Goal: Navigation & Orientation: Find specific page/section

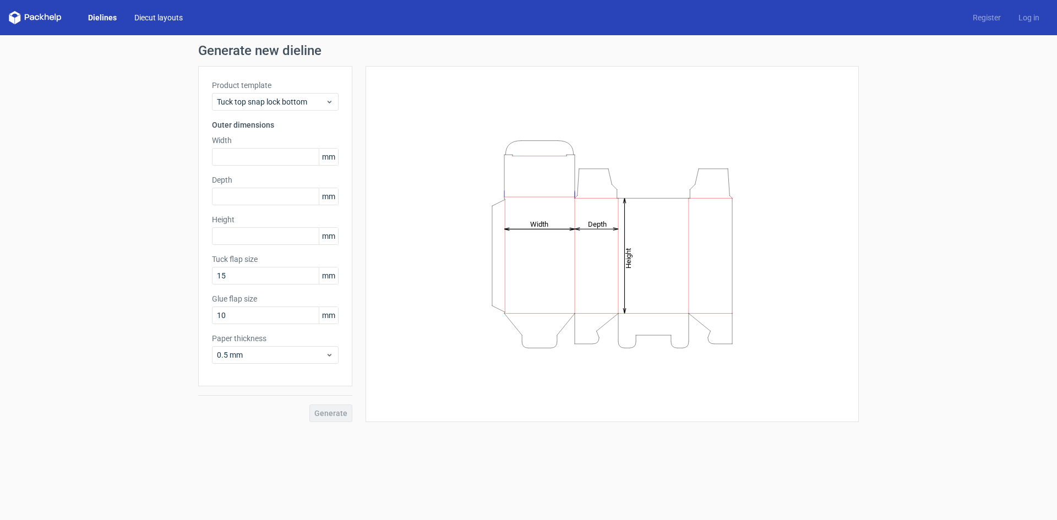
click at [162, 19] on link "Diecut layouts" at bounding box center [159, 17] width 66 height 11
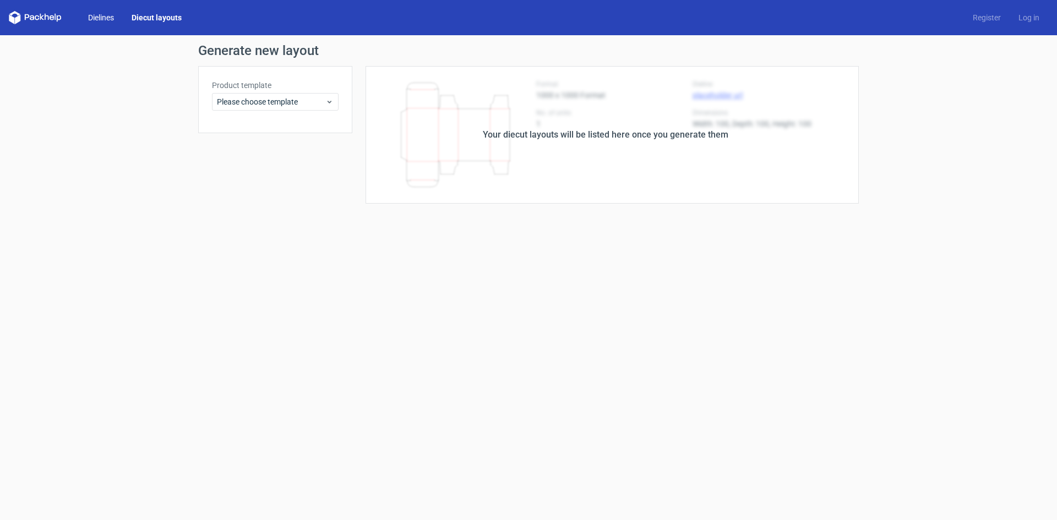
click at [104, 18] on link "Dielines" at bounding box center [100, 17] width 43 height 11
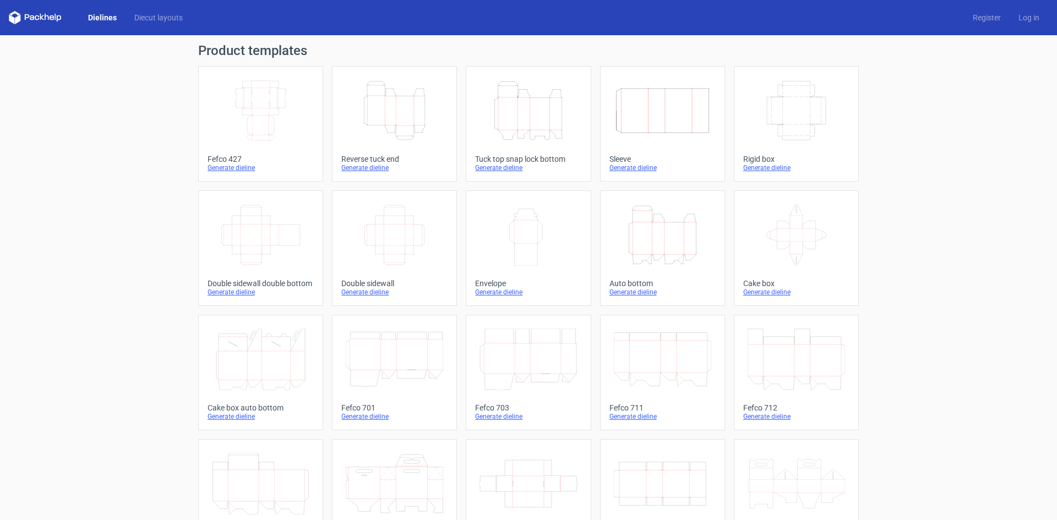
click at [253, 41] on div "Product templates Width Depth Height Fefco 427 Generate dieline Height Depth Wi…" at bounding box center [528, 361] width 1057 height 653
click at [250, 52] on h1 "Product templates" at bounding box center [528, 50] width 661 height 13
click at [176, 18] on link "Diecut layouts" at bounding box center [159, 17] width 66 height 11
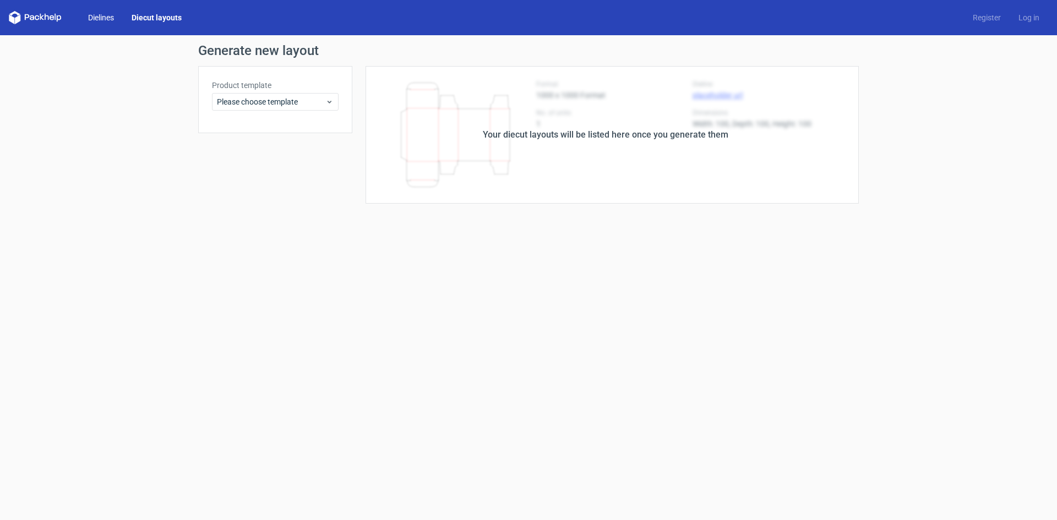
click at [88, 17] on link "Dielines" at bounding box center [100, 17] width 43 height 11
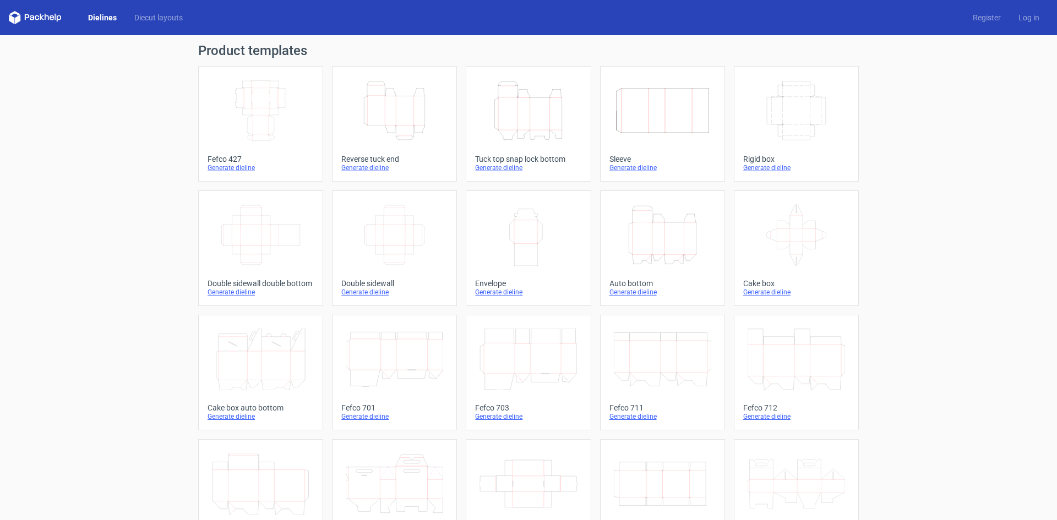
click at [36, 23] on icon at bounding box center [35, 17] width 53 height 13
click at [41, 20] on icon at bounding box center [35, 17] width 53 height 13
click at [43, 18] on icon at bounding box center [35, 17] width 53 height 13
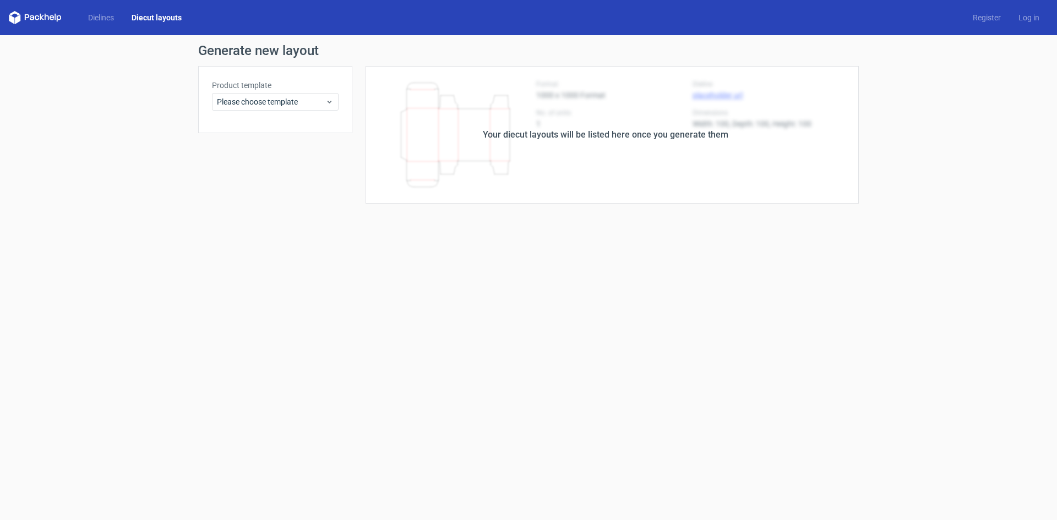
drag, startPoint x: 427, startPoint y: 158, endPoint x: 417, endPoint y: 113, distance: 45.8
click at [427, 158] on div "Your diecut layouts will be listed here once you generate them" at bounding box center [605, 135] width 506 height 138
click at [121, 15] on link "Dielines" at bounding box center [100, 17] width 43 height 11
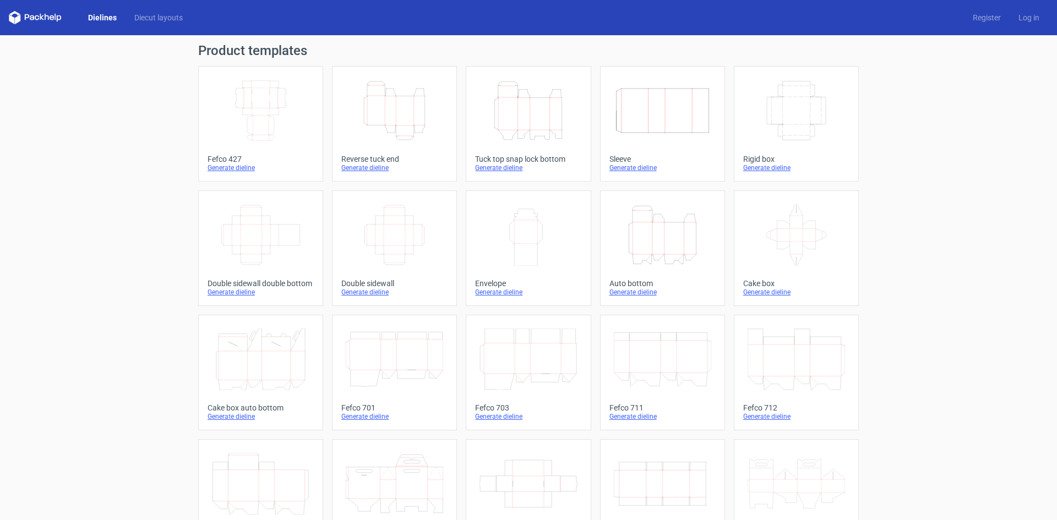
click at [115, 15] on link "Dielines" at bounding box center [102, 17] width 46 height 11
click at [34, 13] on icon at bounding box center [35, 17] width 53 height 13
click at [34, 15] on icon at bounding box center [35, 17] width 53 height 13
